Goal: Transaction & Acquisition: Purchase product/service

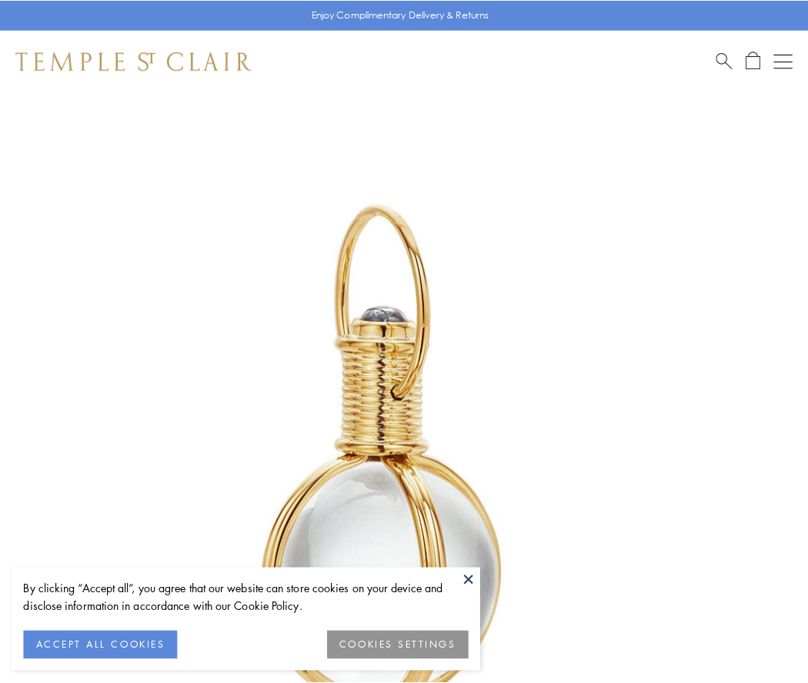
scroll to position [402, 0]
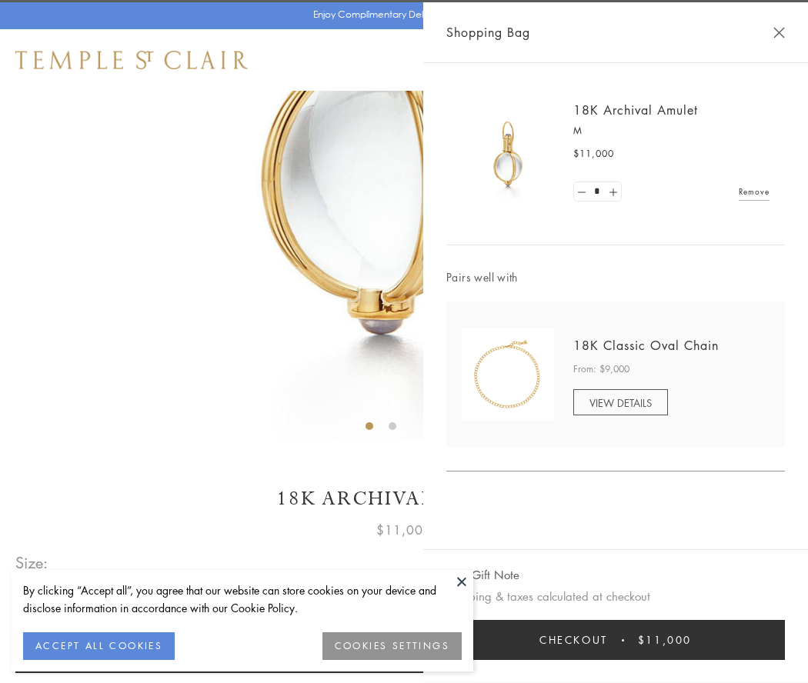
click at [616, 640] on button "Checkout $11,000" at bounding box center [615, 640] width 339 height 40
